Goal: Task Accomplishment & Management: Use online tool/utility

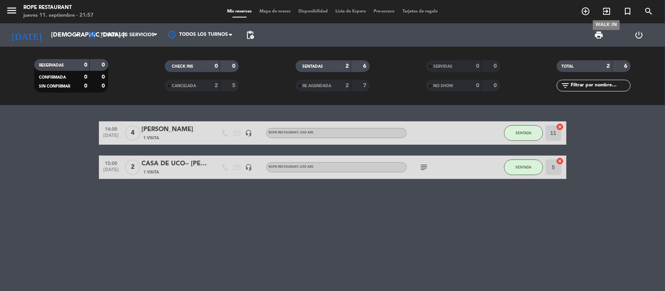
click at [611, 8] on span "exit_to_app" at bounding box center [606, 11] width 21 height 13
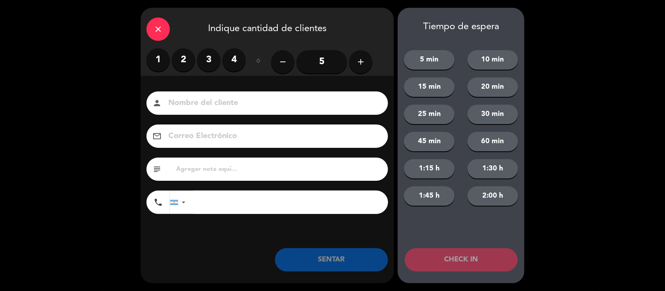
click at [194, 57] on label "2" at bounding box center [183, 59] width 23 height 23
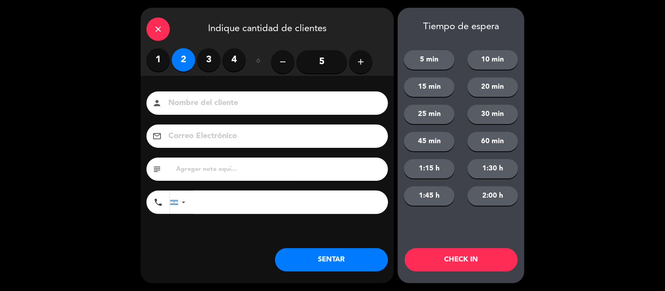
click at [213, 97] on input at bounding box center [272, 104] width 210 height 14
click at [207, 103] on input at bounding box center [272, 104] width 210 height 14
type input "walk in - [GEOGRAPHIC_DATA]"
click at [340, 259] on button "SENTAR" at bounding box center [331, 259] width 113 height 23
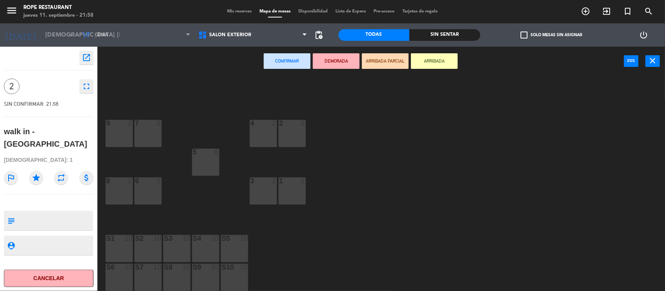
click at [209, 162] on div "5 8" at bounding box center [205, 162] width 27 height 27
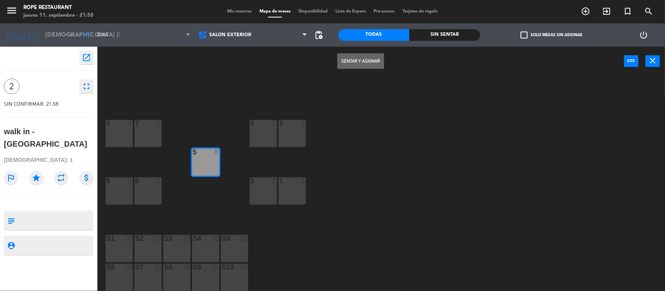
click at [380, 63] on button "Sentar y Asignar" at bounding box center [360, 61] width 47 height 16
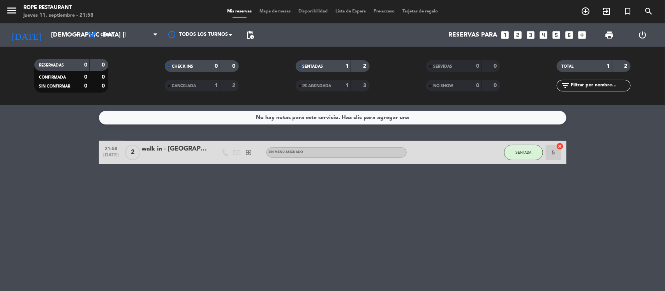
click at [174, 153] on div "walk in - [GEOGRAPHIC_DATA]" at bounding box center [175, 149] width 66 height 10
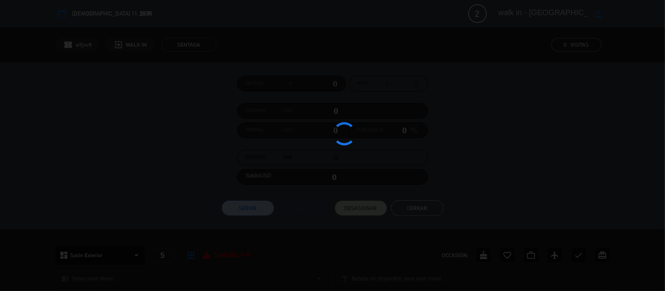
click at [174, 153] on div at bounding box center [332, 145] width 665 height 291
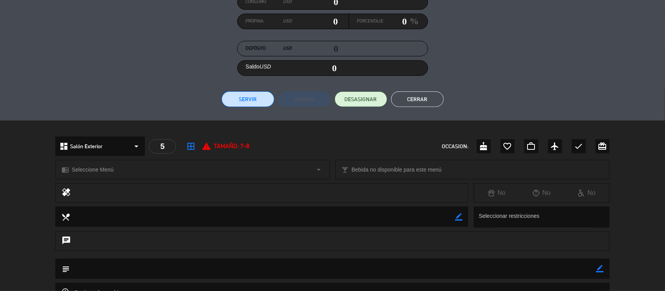
scroll to position [146, 0]
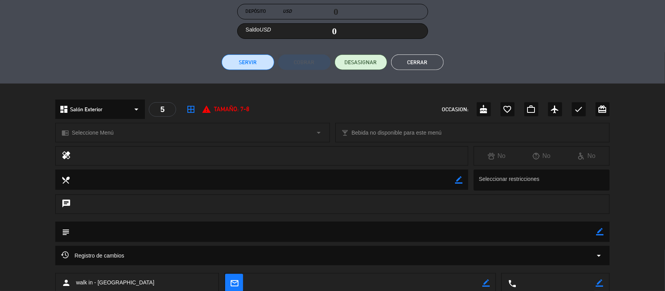
click at [154, 137] on div "chrome_reader_mode Seleccione Menú arrow_drop_down" at bounding box center [192, 132] width 273 height 19
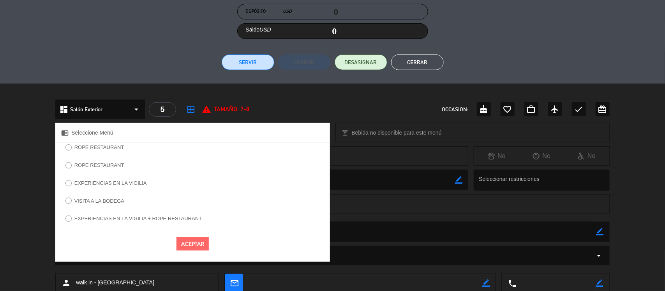
click at [93, 157] on div "ROPE RESTAURANT" at bounding box center [192, 150] width 274 height 15
click at [92, 150] on label "ROPE RESTAURANT" at bounding box center [99, 147] width 50 height 5
click at [203, 245] on button "Aceptar" at bounding box center [192, 245] width 32 height 14
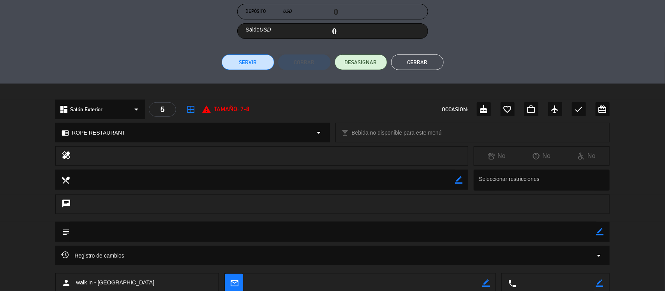
click at [427, 66] on button "Cerrar" at bounding box center [417, 63] width 53 height 16
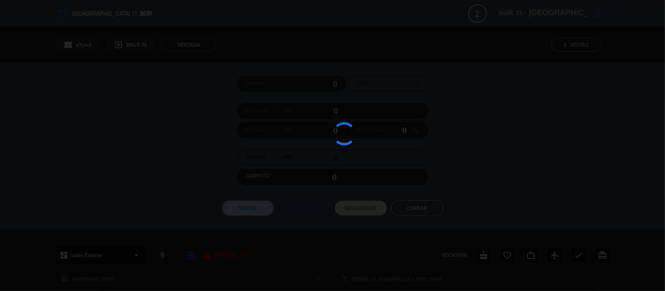
click at [164, 150] on div at bounding box center [332, 145] width 665 height 291
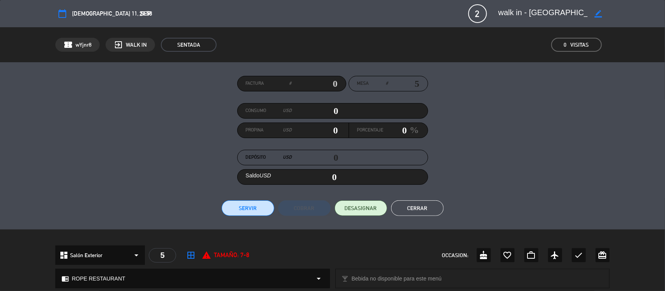
click at [516, 8] on textarea at bounding box center [542, 14] width 89 height 14
click at [510, 11] on textarea at bounding box center [542, 14] width 89 height 14
click at [511, 11] on textarea at bounding box center [542, 14] width 89 height 14
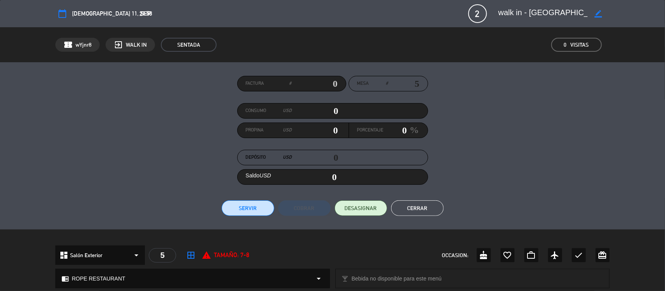
click at [430, 205] on button "Cerrar" at bounding box center [417, 209] width 53 height 16
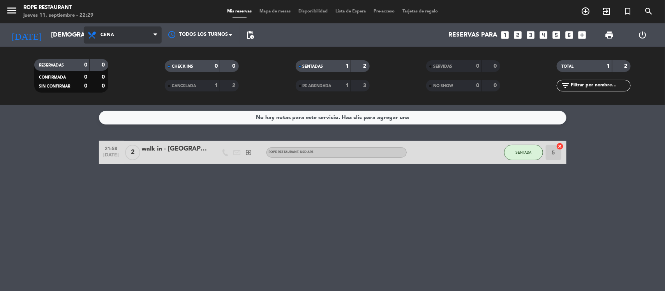
click at [114, 38] on span "Cena" at bounding box center [123, 34] width 78 height 17
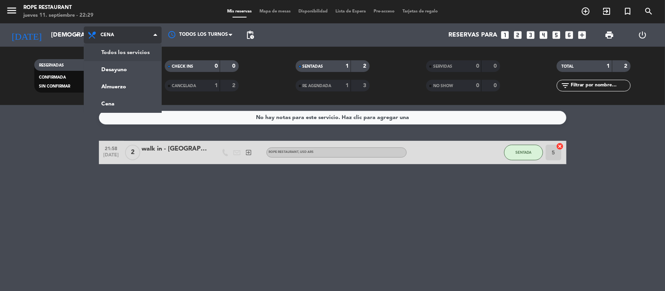
click at [137, 49] on div "menu Rope restaurant jueves 11. septiembre - 22:29 Mis reservas Mapa de mesas D…" at bounding box center [332, 52] width 665 height 105
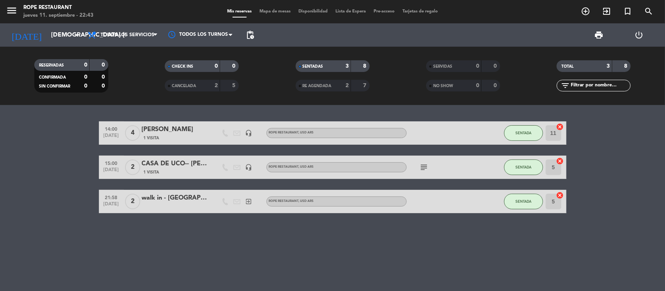
click at [39, 44] on div "[DATE] [DEMOGRAPHIC_DATA] [DATE] arrow_drop_down" at bounding box center [45, 34] width 78 height 23
click at [47, 42] on input "[DEMOGRAPHIC_DATA] [DATE]" at bounding box center [88, 35] width 82 height 15
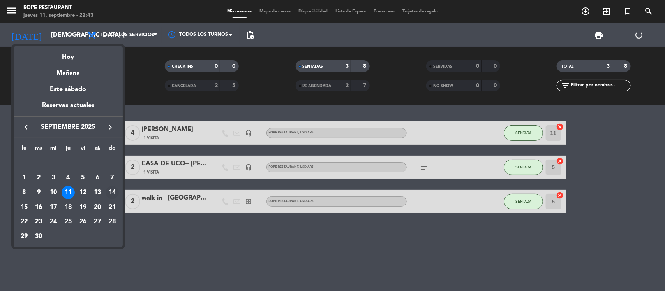
click at [111, 193] on div "14" at bounding box center [112, 192] width 13 height 13
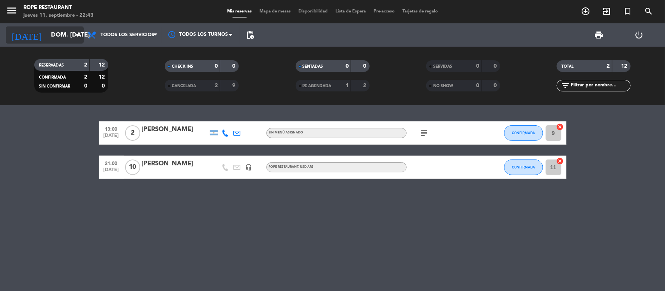
click at [68, 28] on input "dom. [DATE]" at bounding box center [88, 35] width 82 height 15
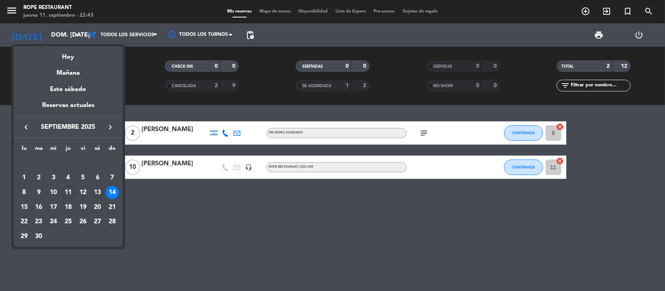
click at [97, 193] on div "13" at bounding box center [97, 192] width 13 height 13
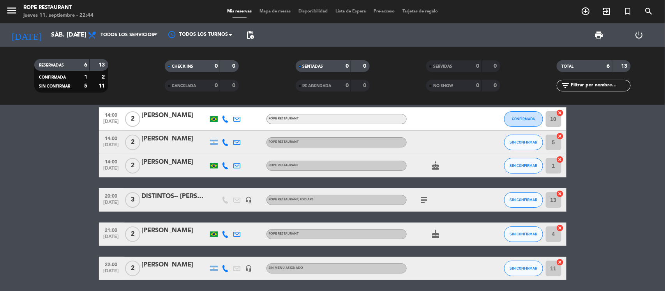
scroll to position [0, 0]
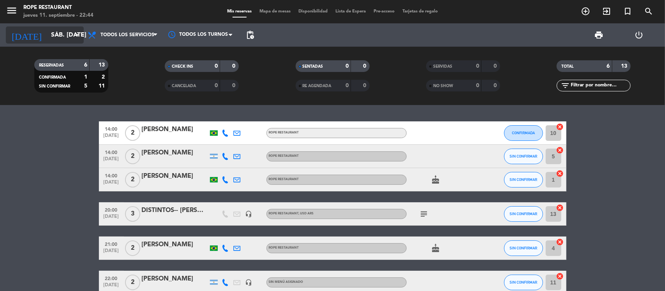
click at [53, 36] on input "sáb. [DATE]" at bounding box center [88, 35] width 82 height 15
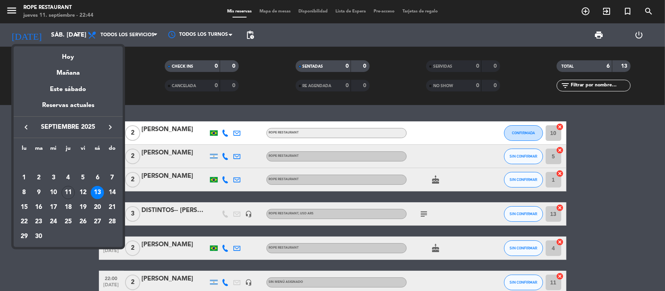
click at [107, 204] on div "21" at bounding box center [112, 207] width 13 height 13
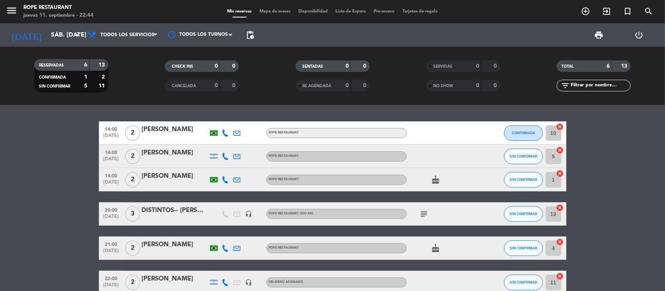
type input "dom. [DATE]"
